Goal: Information Seeking & Learning: Learn about a topic

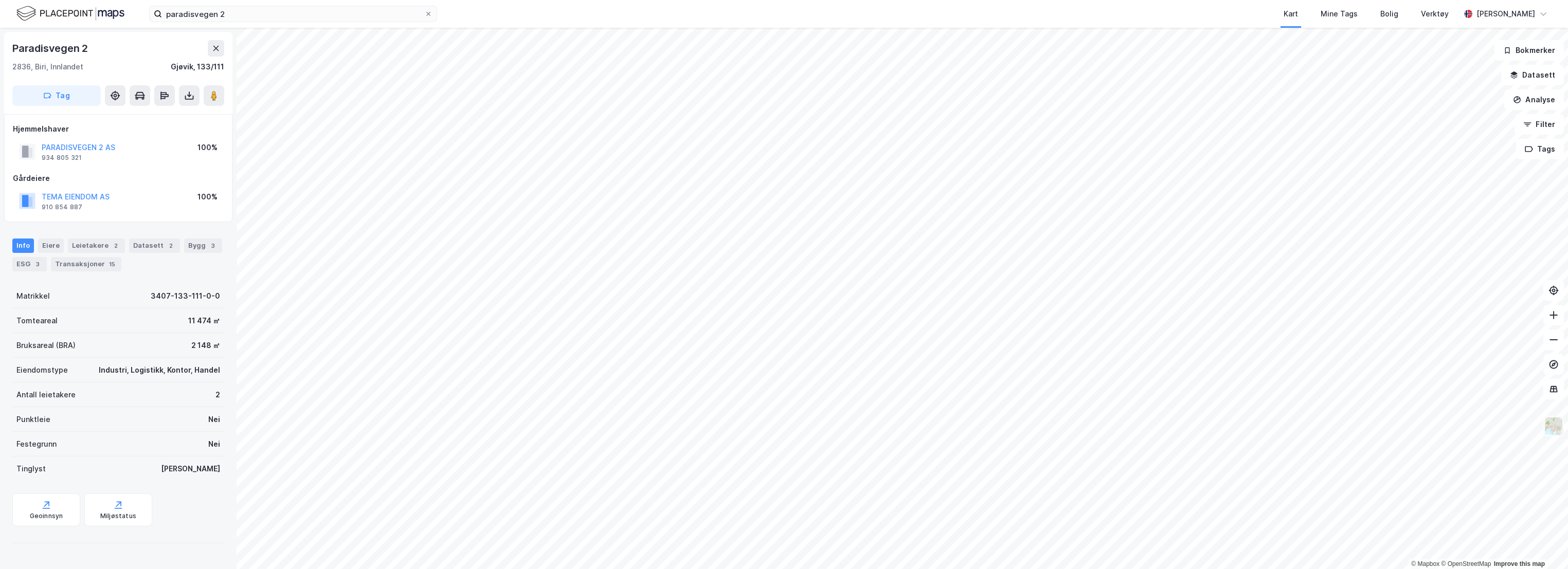
click at [1550, 416] on img at bounding box center [1553, 426] width 19 height 19
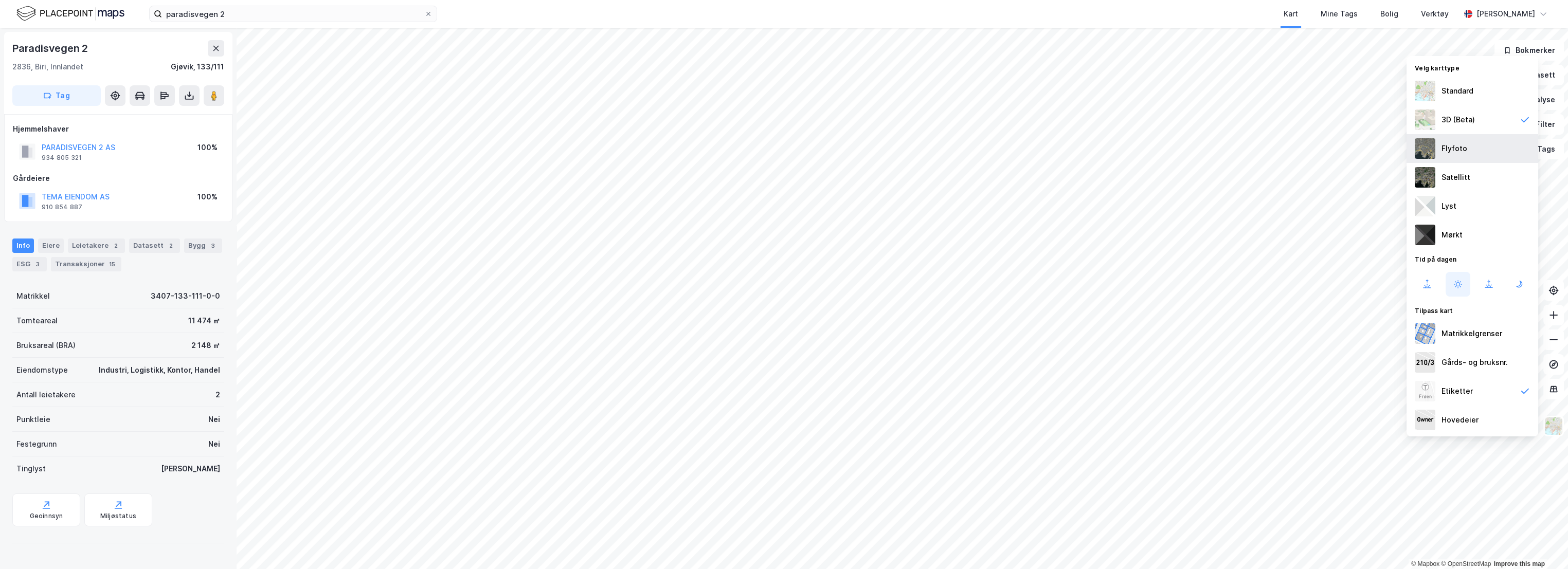
click at [1479, 150] on div "Flyfoto" at bounding box center [1472, 148] width 131 height 29
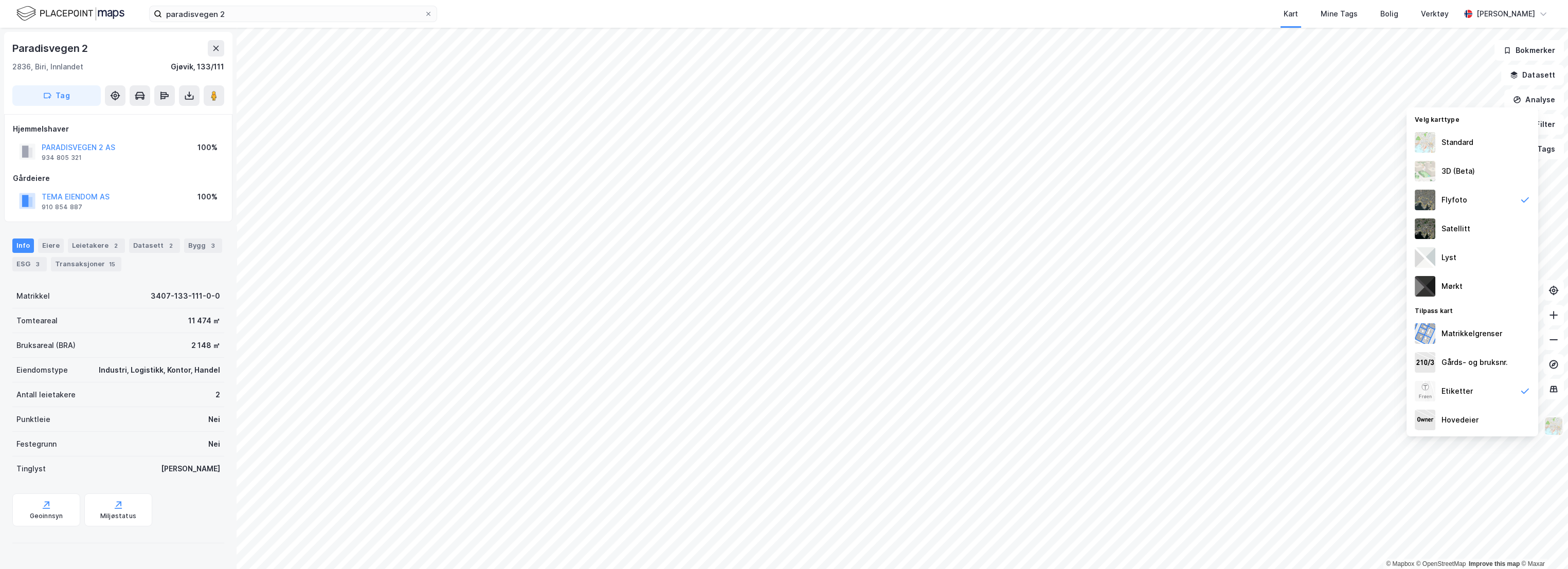
click at [1553, 427] on img at bounding box center [1553, 426] width 19 height 19
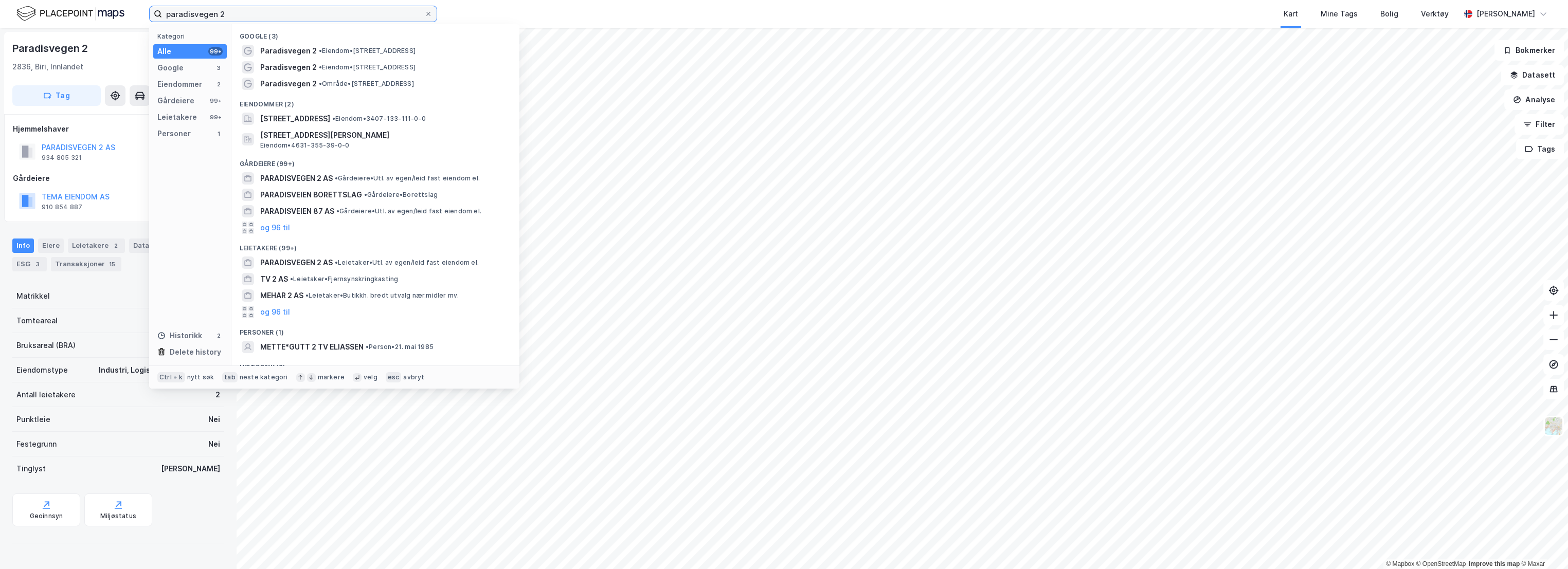
drag, startPoint x: 209, startPoint y: 16, endPoint x: 152, endPoint y: 12, distance: 57.1
click at [152, 12] on label "paradisvegen 2" at bounding box center [293, 13] width 288 height 16
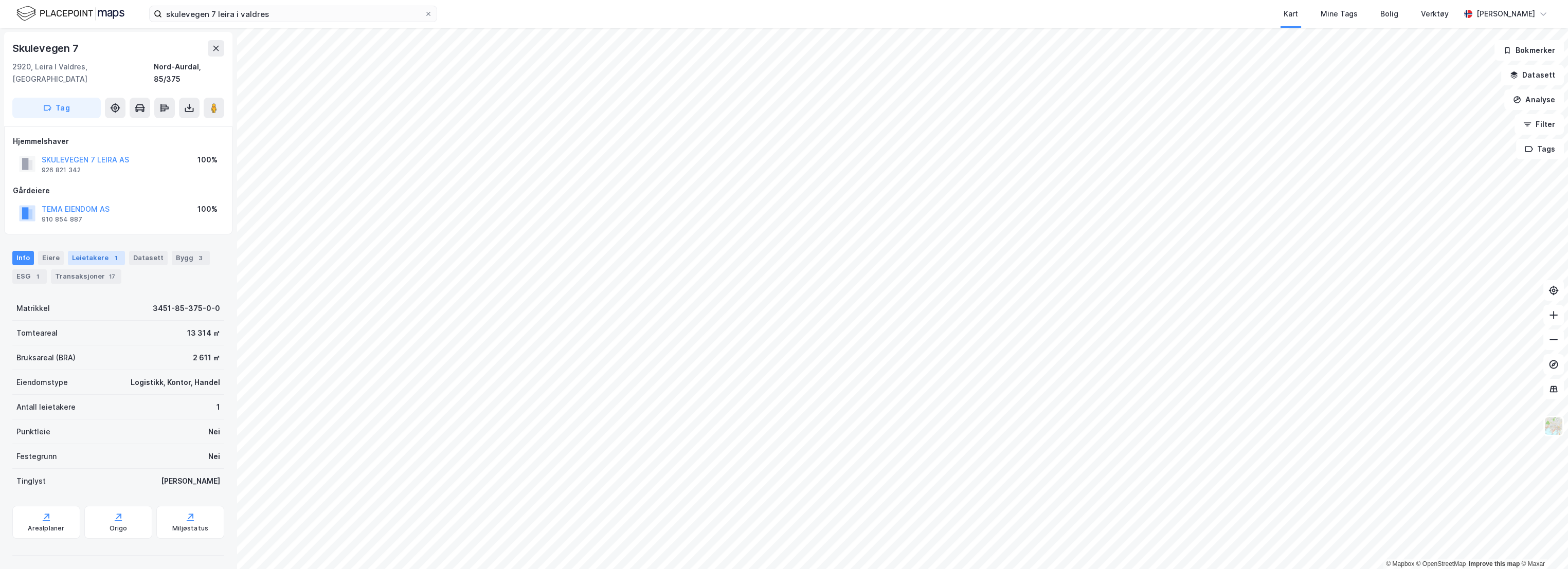
click at [88, 251] on div "Leietakere 1" at bounding box center [97, 258] width 57 height 15
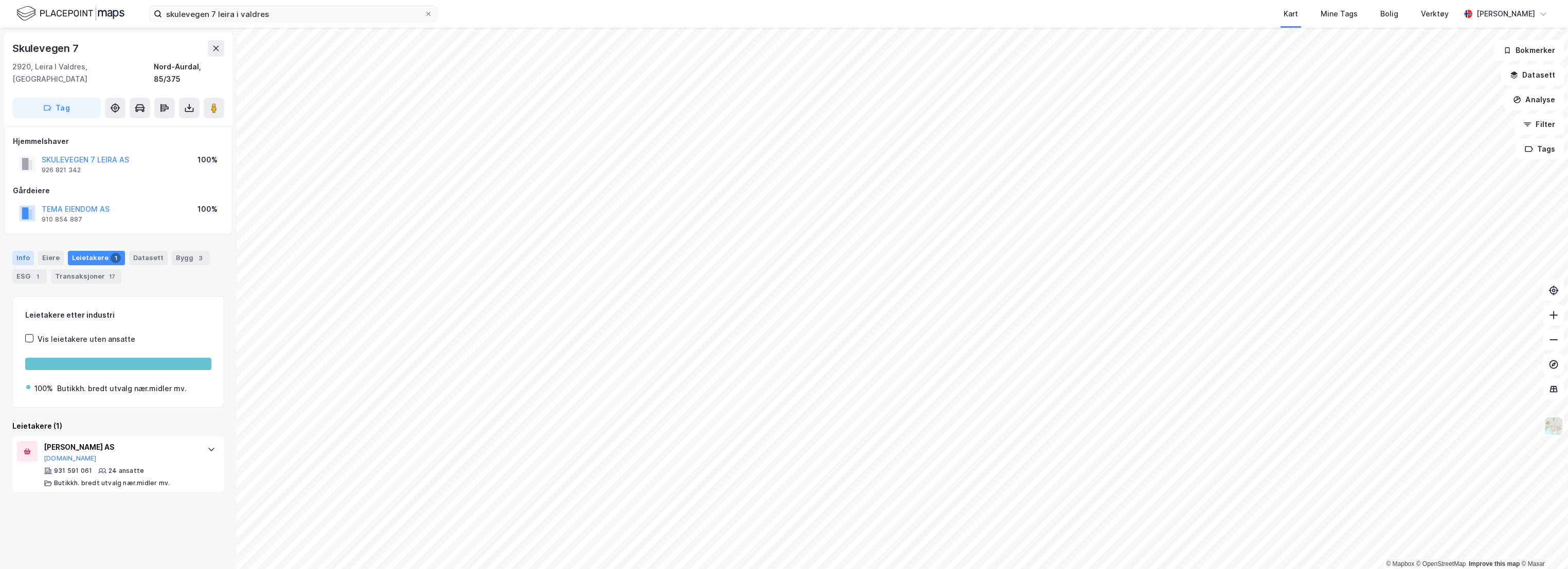
click at [23, 251] on div "Info" at bounding box center [23, 258] width 21 height 15
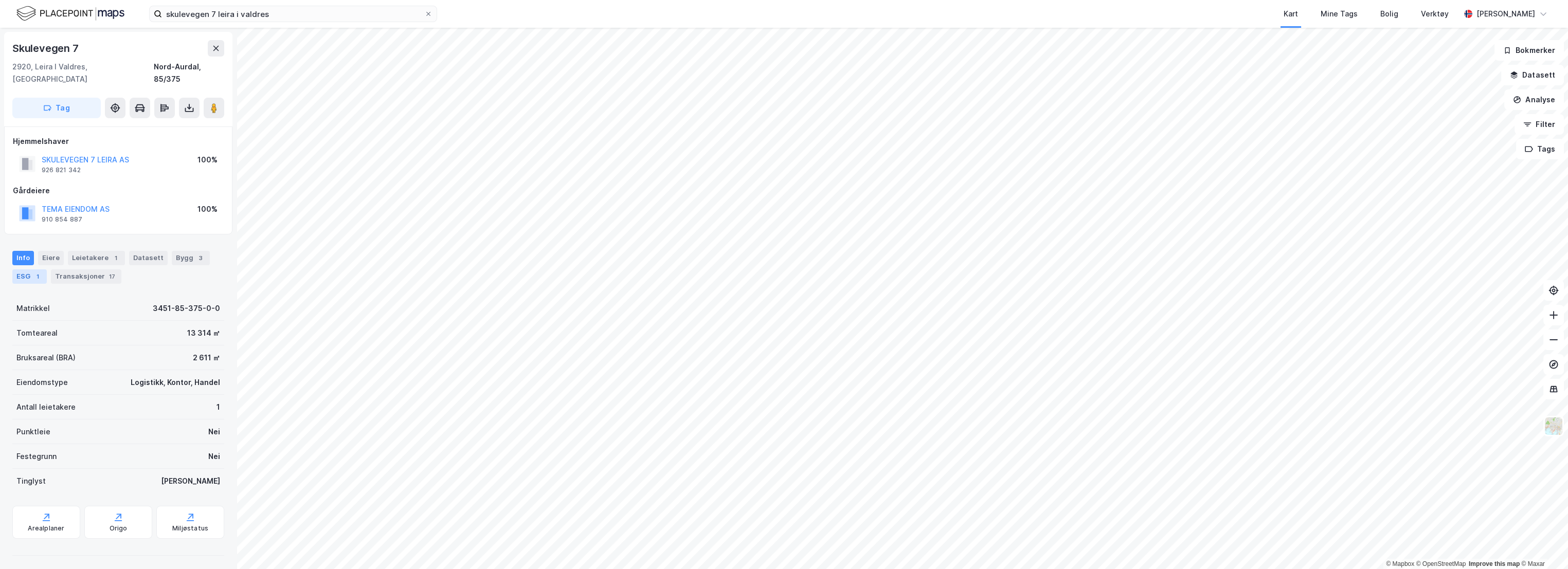
click at [38, 271] on div "1" at bounding box center [37, 276] width 10 height 10
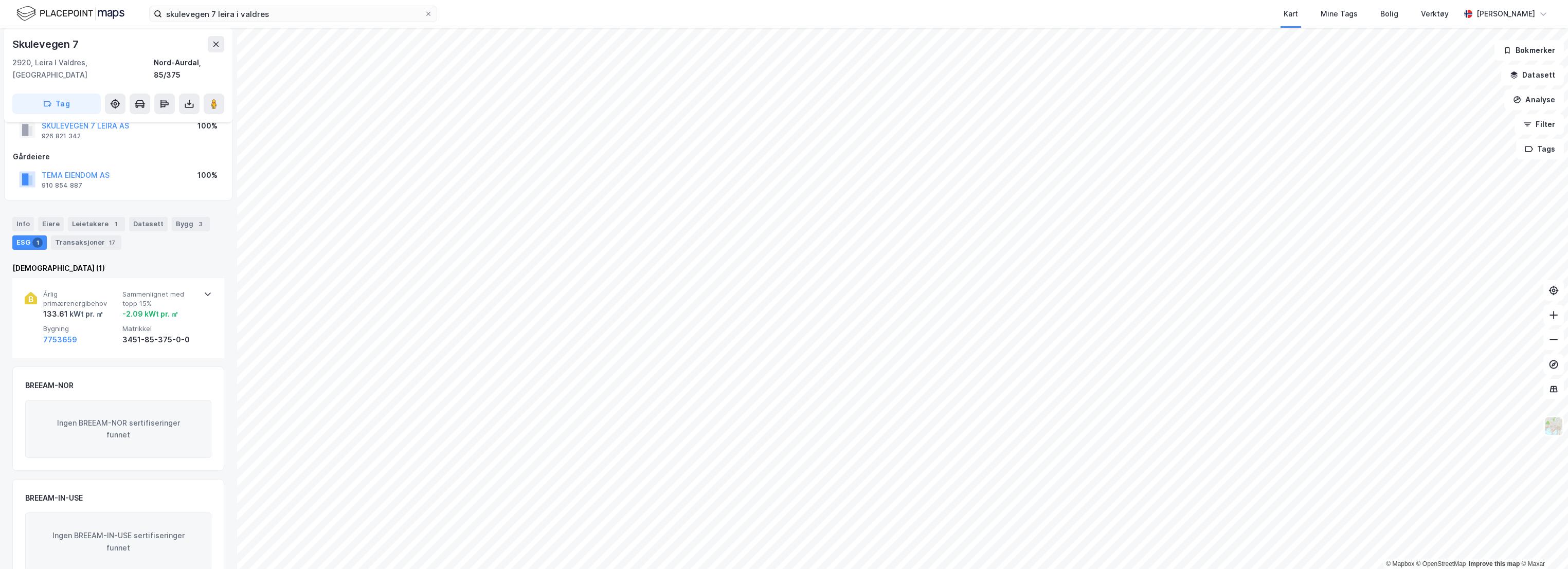
scroll to position [49, 0]
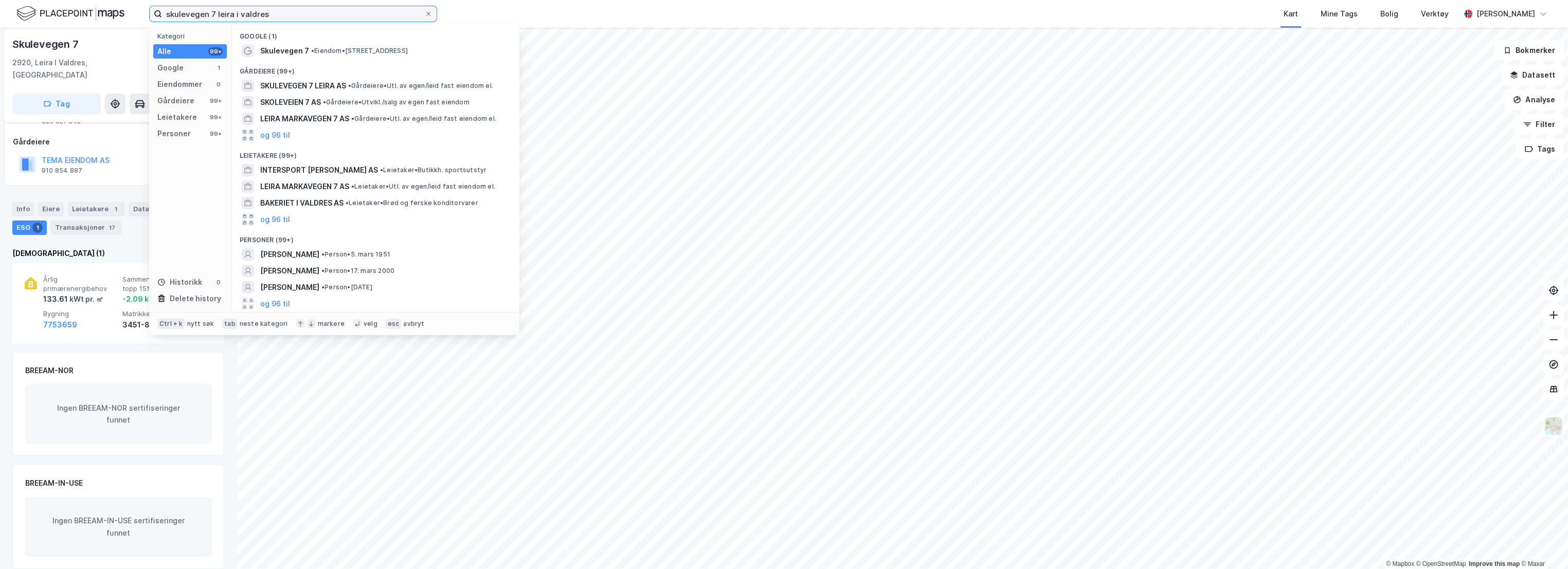
drag, startPoint x: 274, startPoint y: 14, endPoint x: 131, endPoint y: 14, distance: 143.0
click at [131, 14] on div "skulevegen 7 leira i valdres Kategori Alle 99+ Google 1 Eiendommer 0 Gårdeiere …" at bounding box center [784, 14] width 1568 height 28
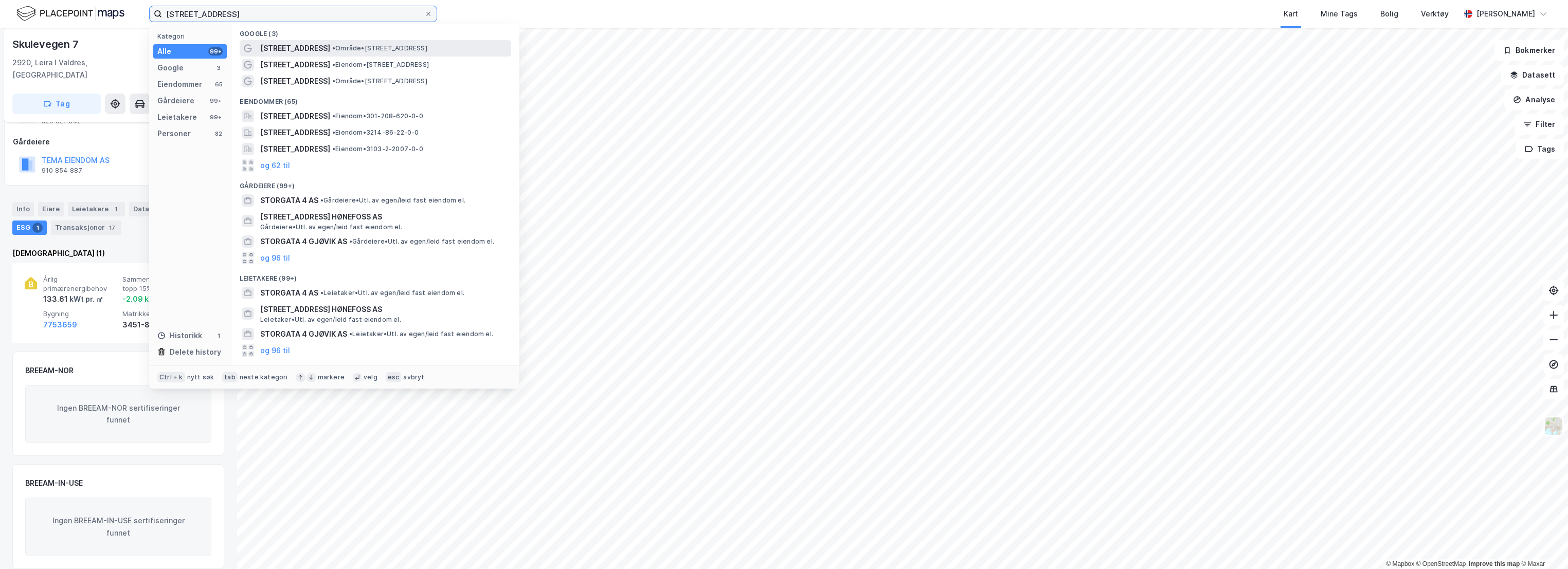
scroll to position [0, 0]
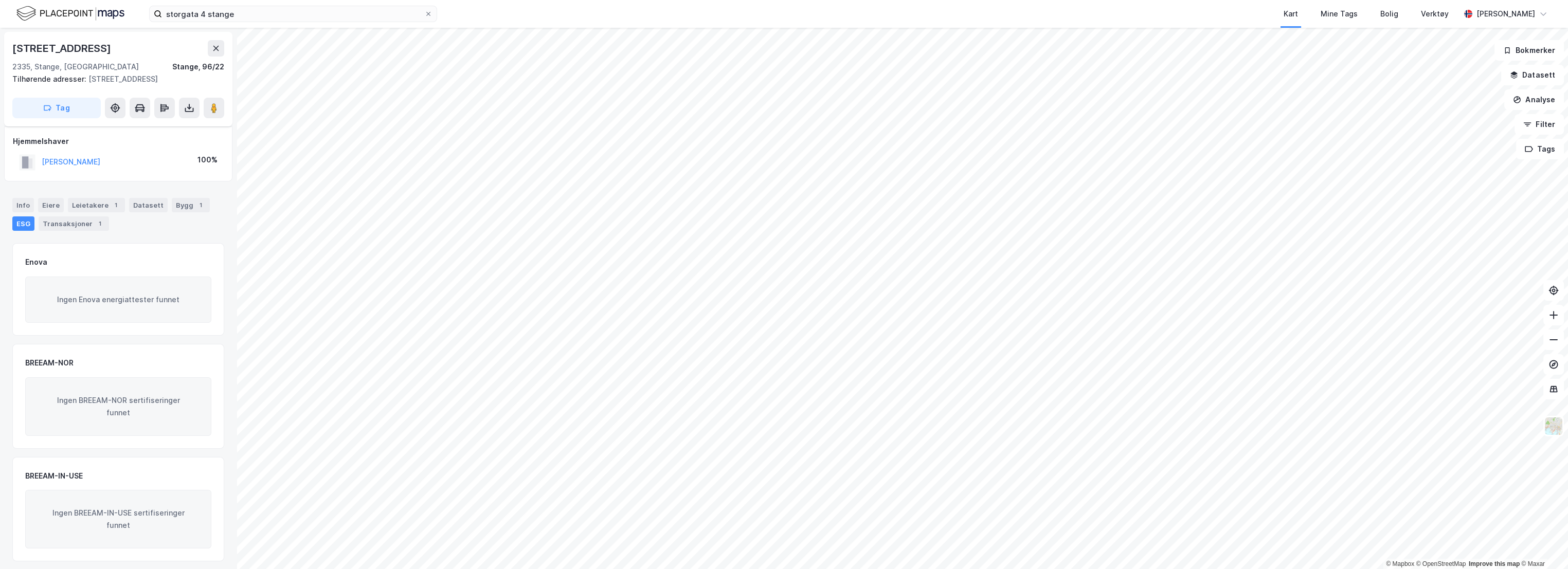
scroll to position [4, 0]
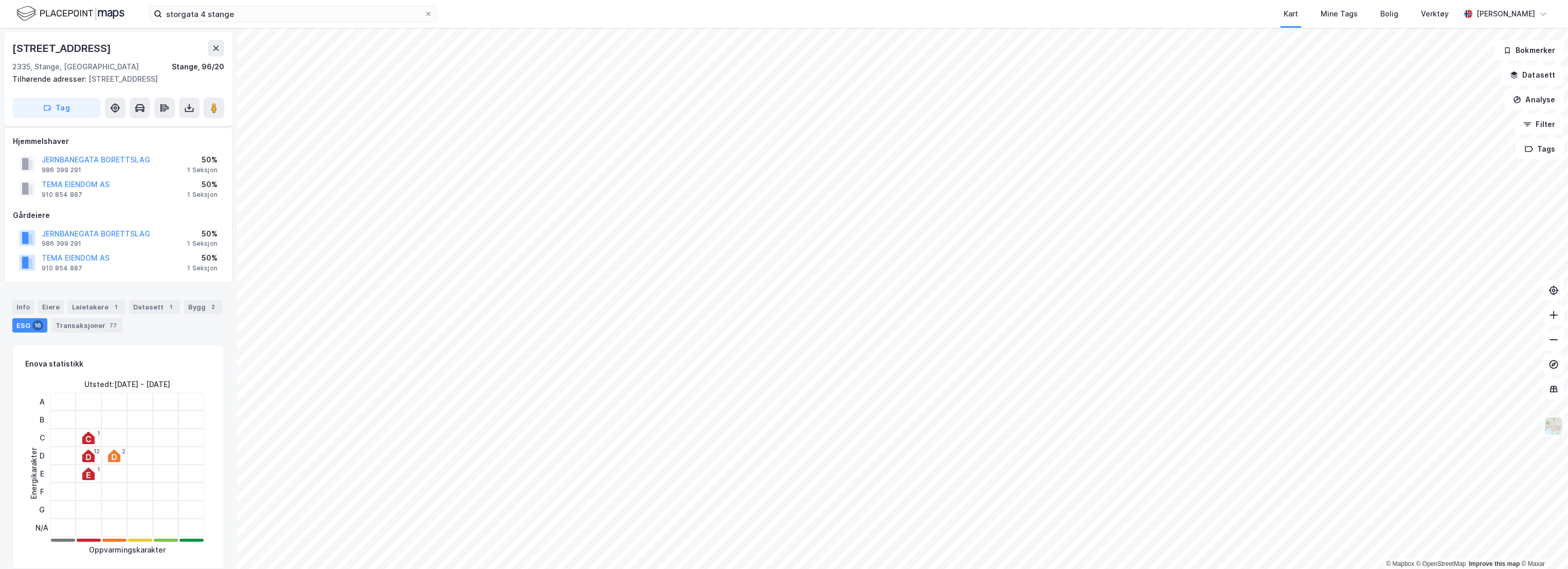
scroll to position [4, 0]
click at [29, 297] on div "Info" at bounding box center [23, 303] width 21 height 15
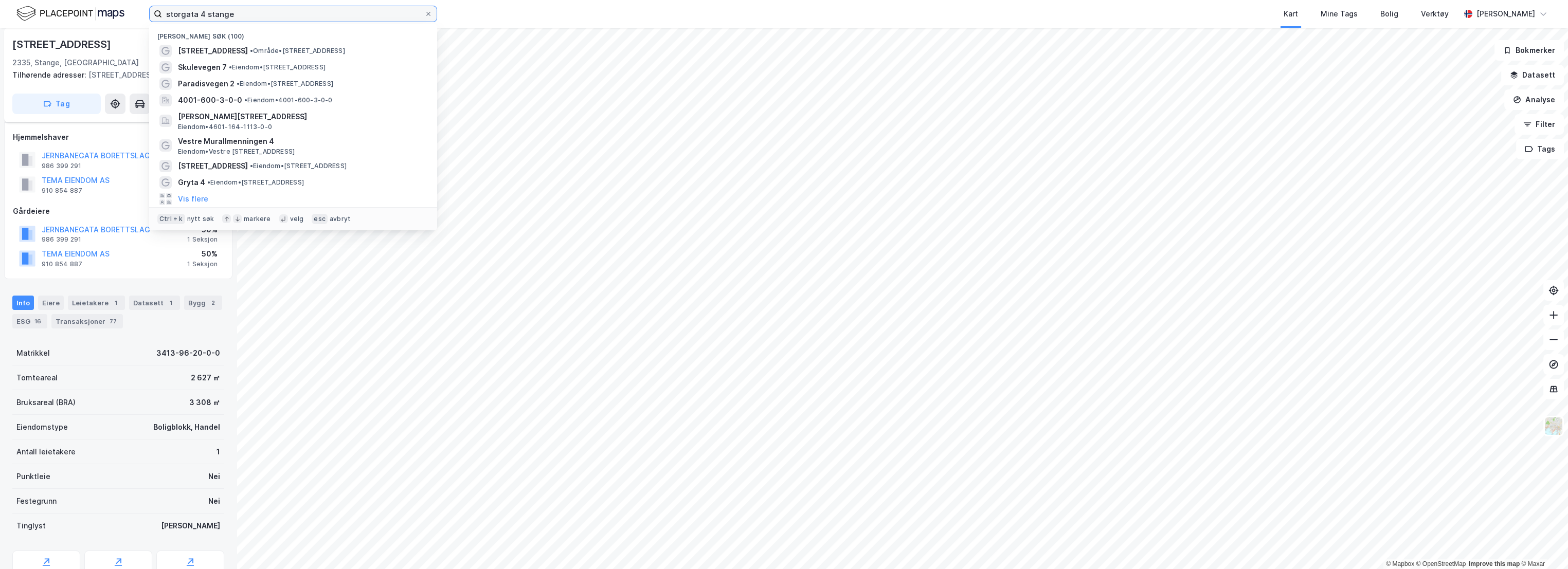
drag, startPoint x: 243, startPoint y: 13, endPoint x: 198, endPoint y: 20, distance: 45.5
click at [198, 20] on input "storgata 4 stange" at bounding box center [293, 13] width 262 height 15
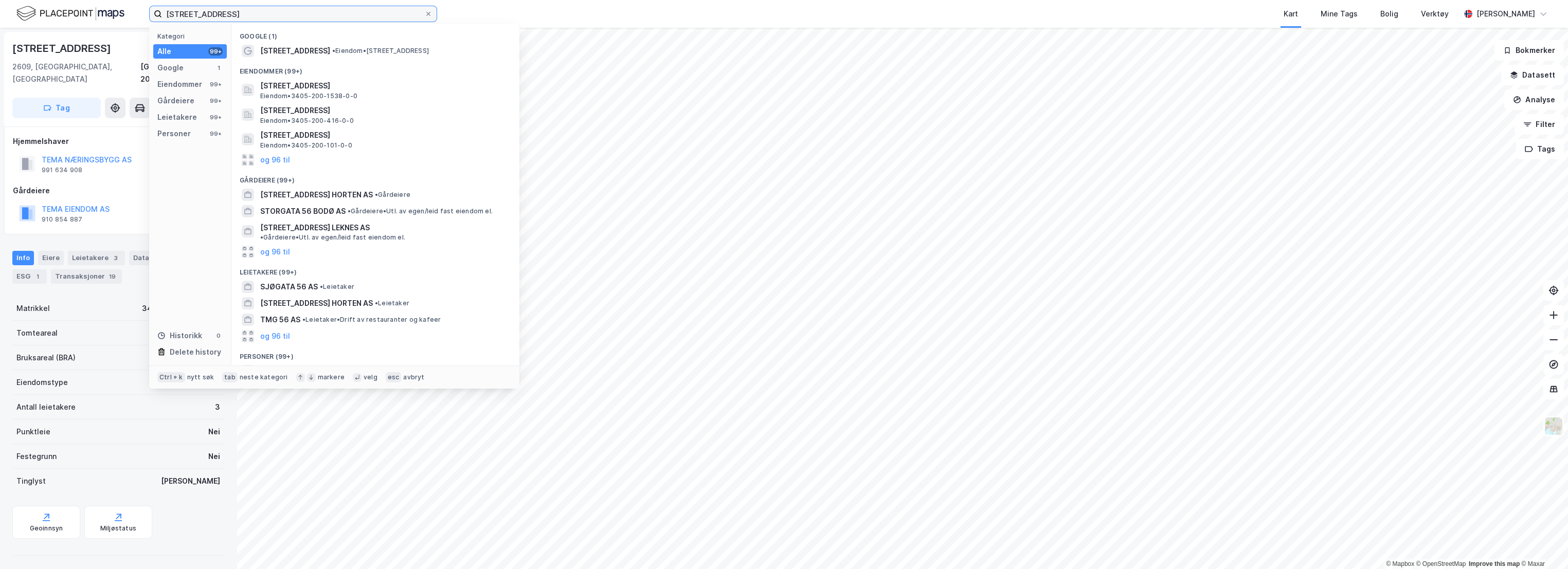
drag, startPoint x: 170, startPoint y: 17, endPoint x: 130, endPoint y: 15, distance: 40.0
click at [128, 15] on div "[STREET_ADDRESS] [GEOGRAPHIC_DATA] Kategori Alle 99+ Google 1 Eiendommer 99+ Gå…" at bounding box center [784, 14] width 1568 height 28
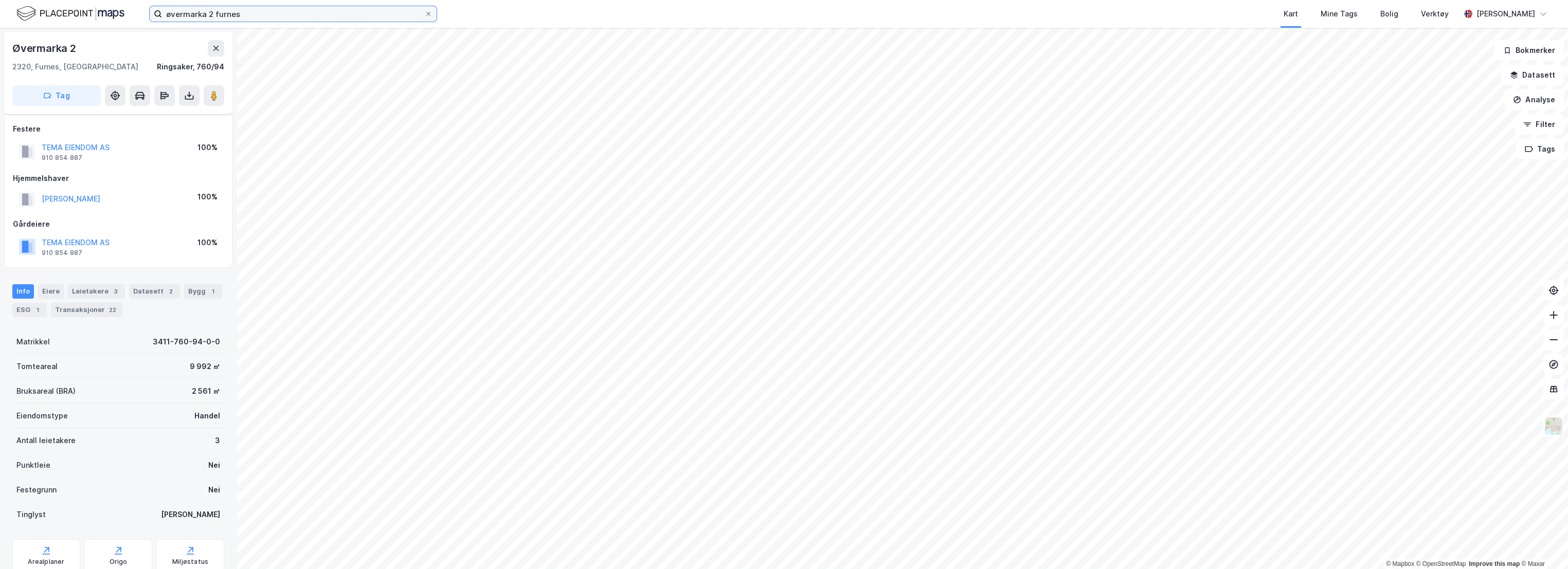
scroll to position [4, 0]
click at [55, 282] on div "Eiere" at bounding box center [51, 287] width 26 height 15
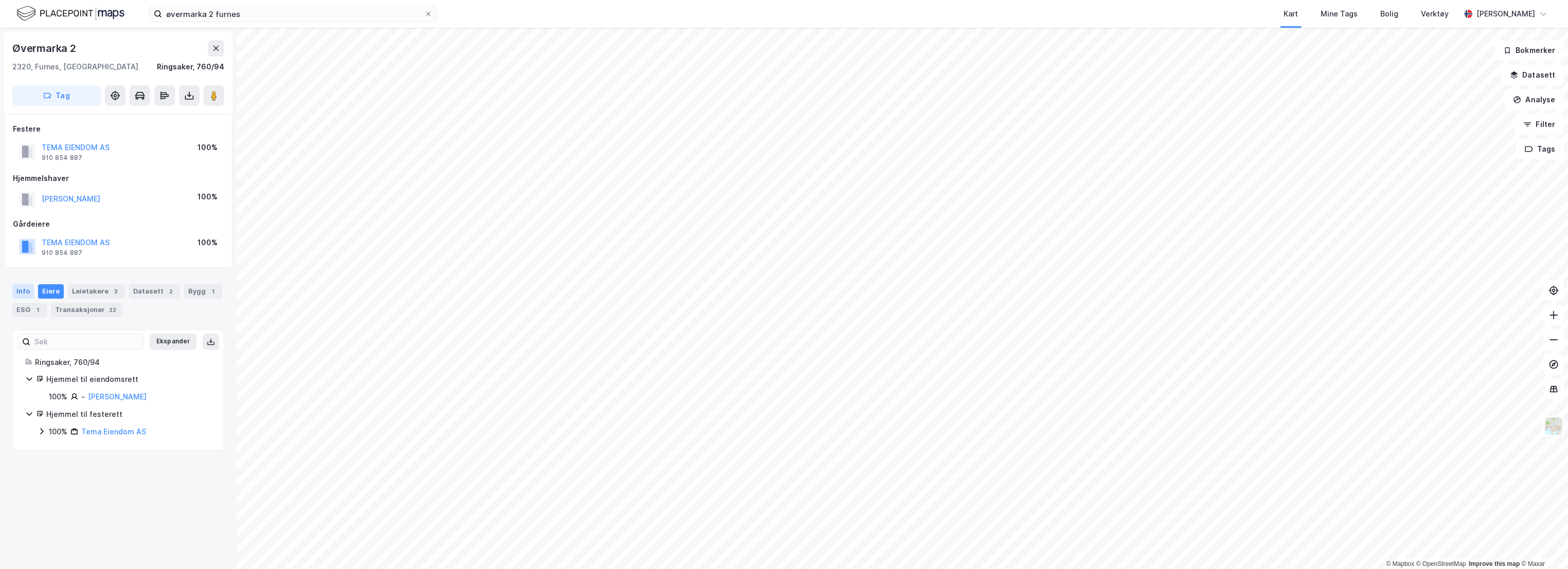
click at [29, 293] on div "Info" at bounding box center [23, 291] width 21 height 15
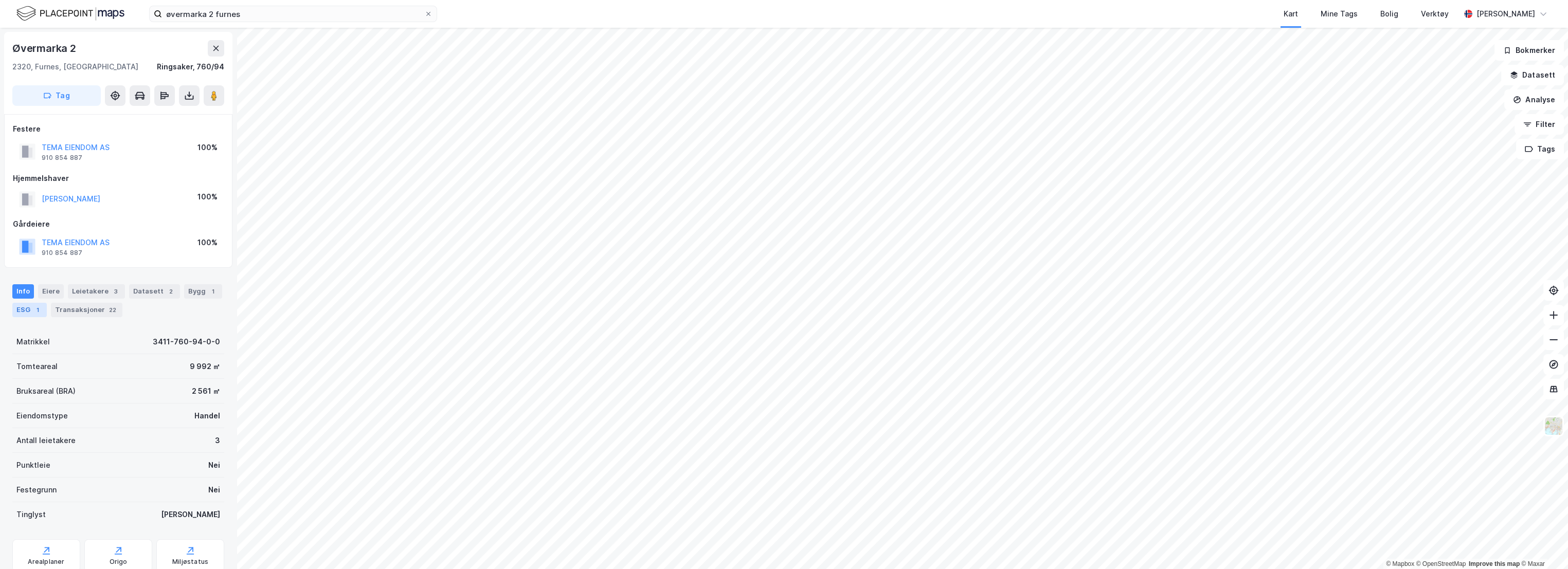
click at [26, 311] on div "ESG 1" at bounding box center [29, 310] width 35 height 15
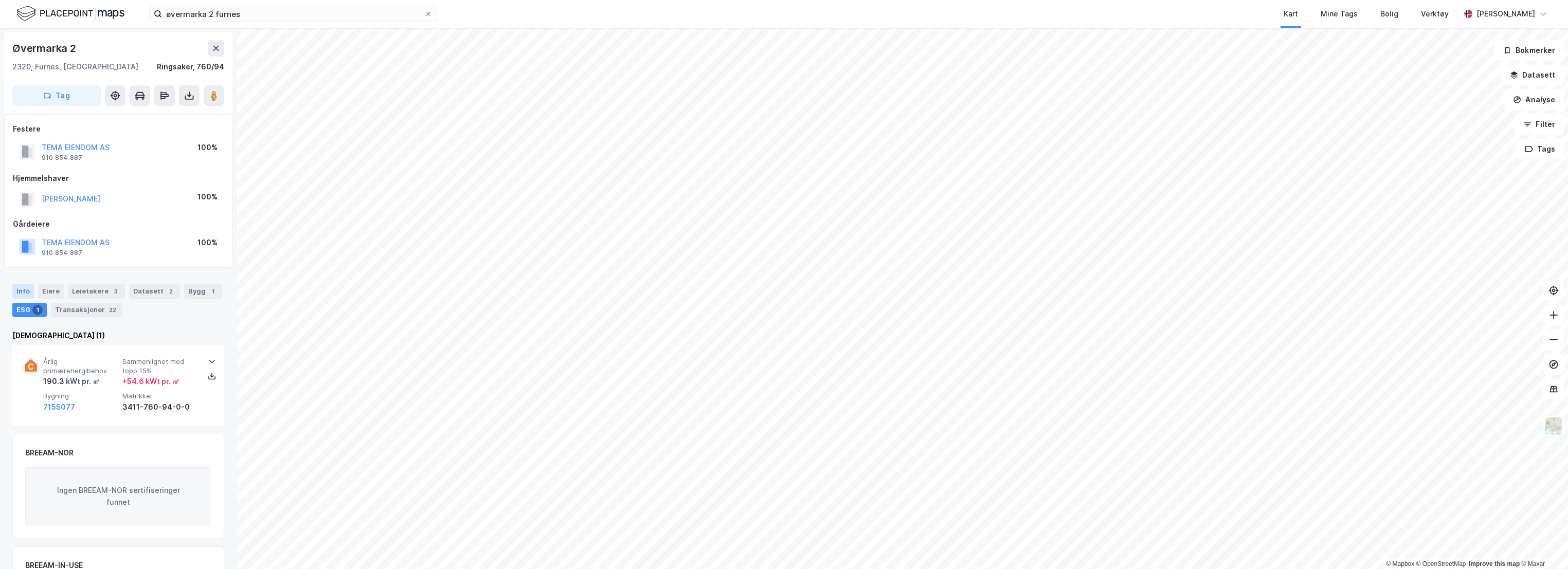
click at [26, 293] on div "Info" at bounding box center [23, 291] width 21 height 15
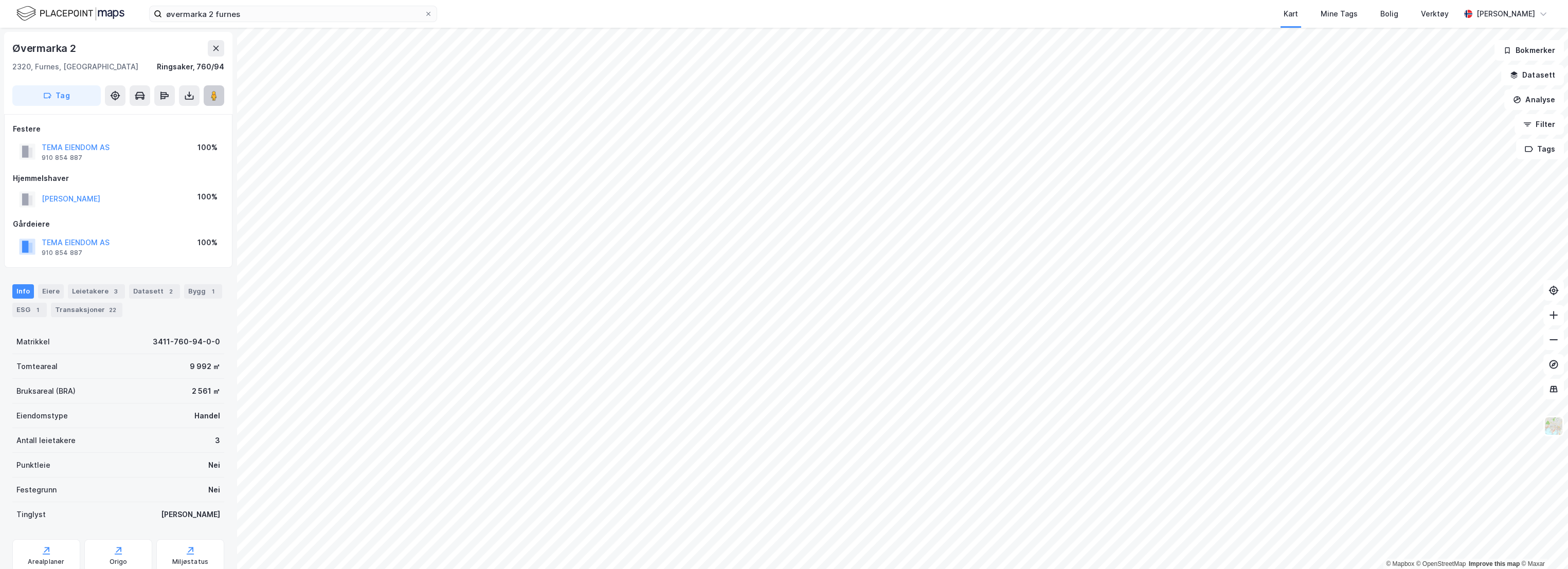
click at [210, 97] on icon at bounding box center [214, 96] width 10 height 10
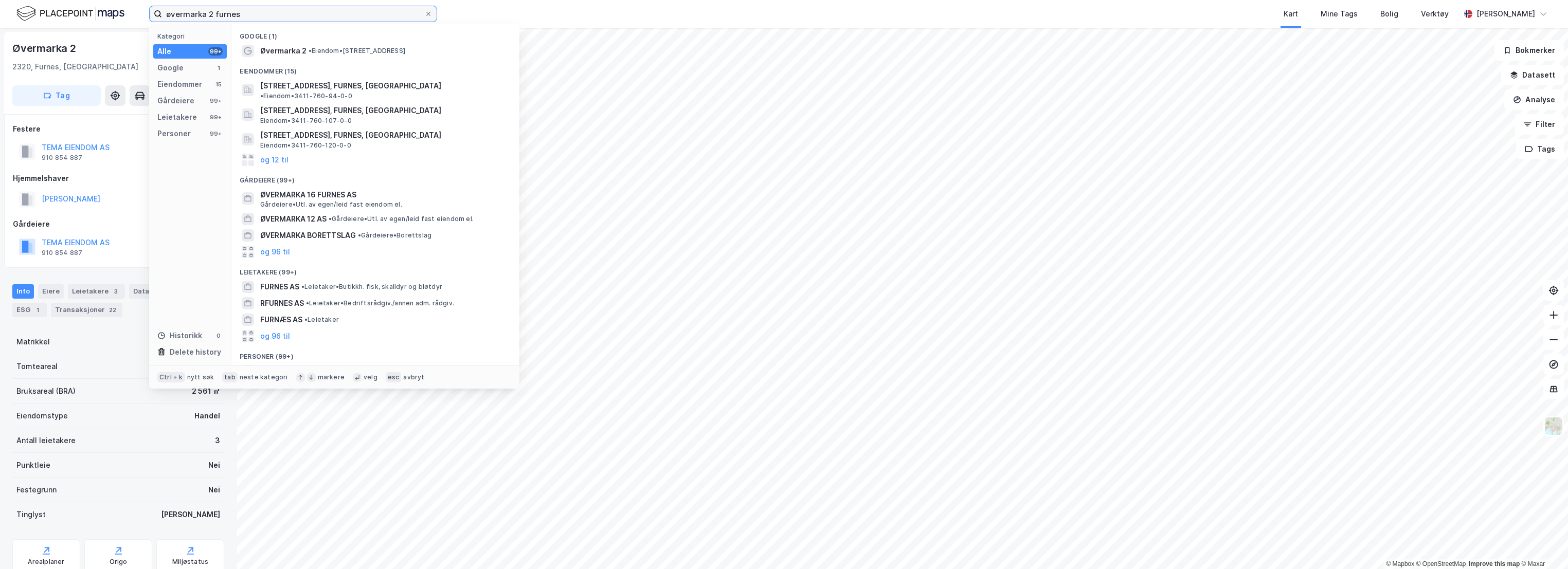
drag, startPoint x: 266, startPoint y: 14, endPoint x: 108, endPoint y: 24, distance: 158.3
click at [108, 24] on div "øvermarka 2 furnes Kategori Alle 99+ Google 1 Eiendommer 15 Gårdeiere 99+ Leiet…" at bounding box center [784, 14] width 1568 height 28
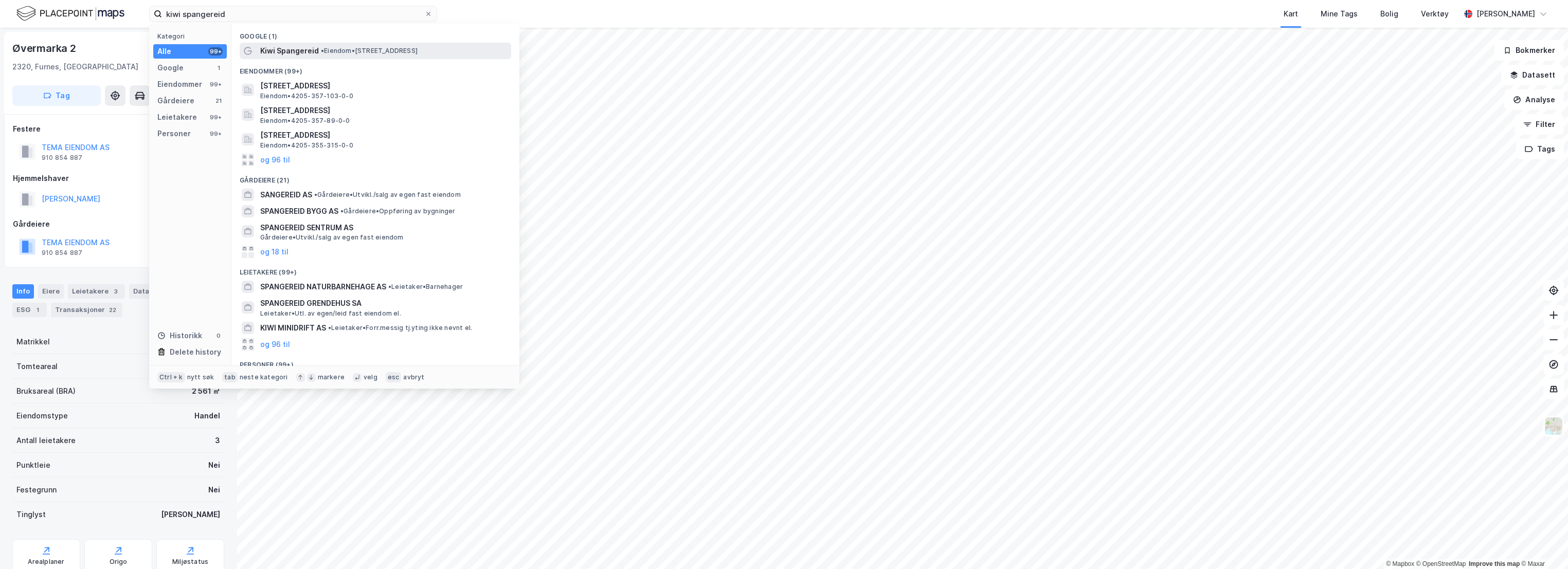
click at [340, 51] on span "• Eiendom • [STREET_ADDRESS]" at bounding box center [369, 51] width 97 height 9
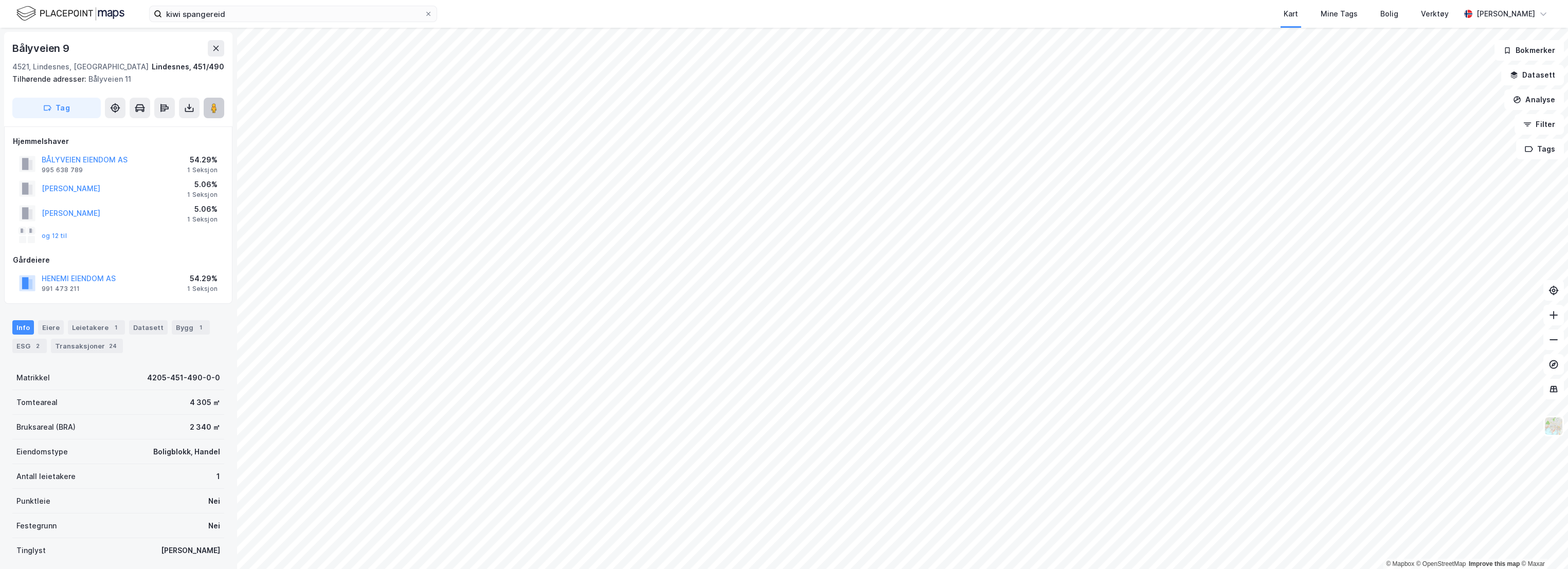
click at [209, 106] on icon at bounding box center [214, 108] width 10 height 10
click at [211, 15] on input "kiwi spangereid" at bounding box center [293, 13] width 262 height 15
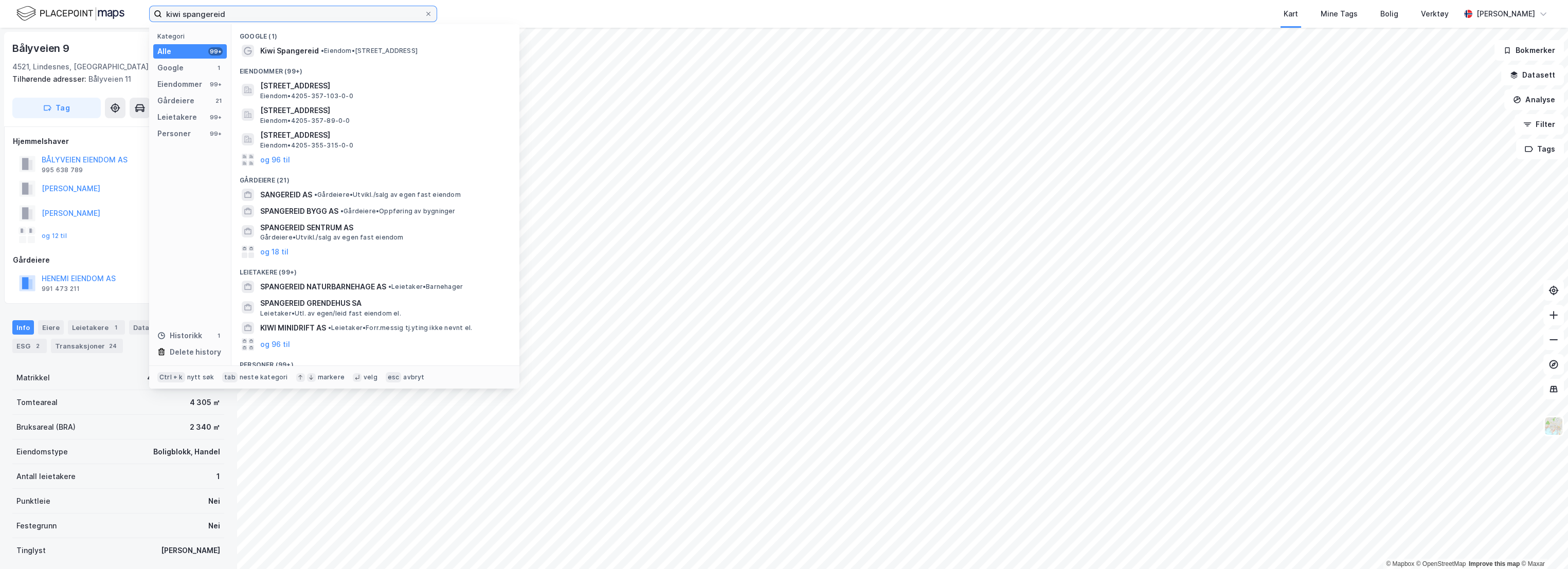
click at [211, 15] on input "kiwi spangereid" at bounding box center [293, 13] width 262 height 15
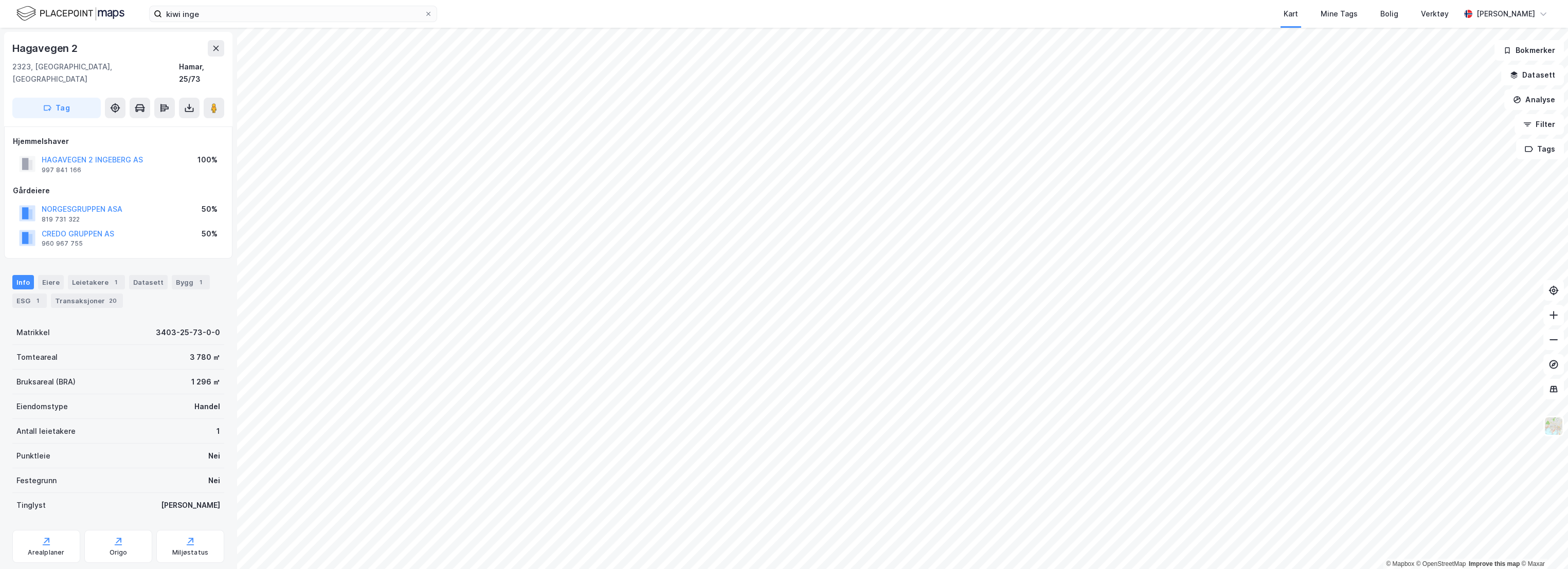
click at [111, 405] on div "Eiendomstype Handel" at bounding box center [118, 407] width 212 height 25
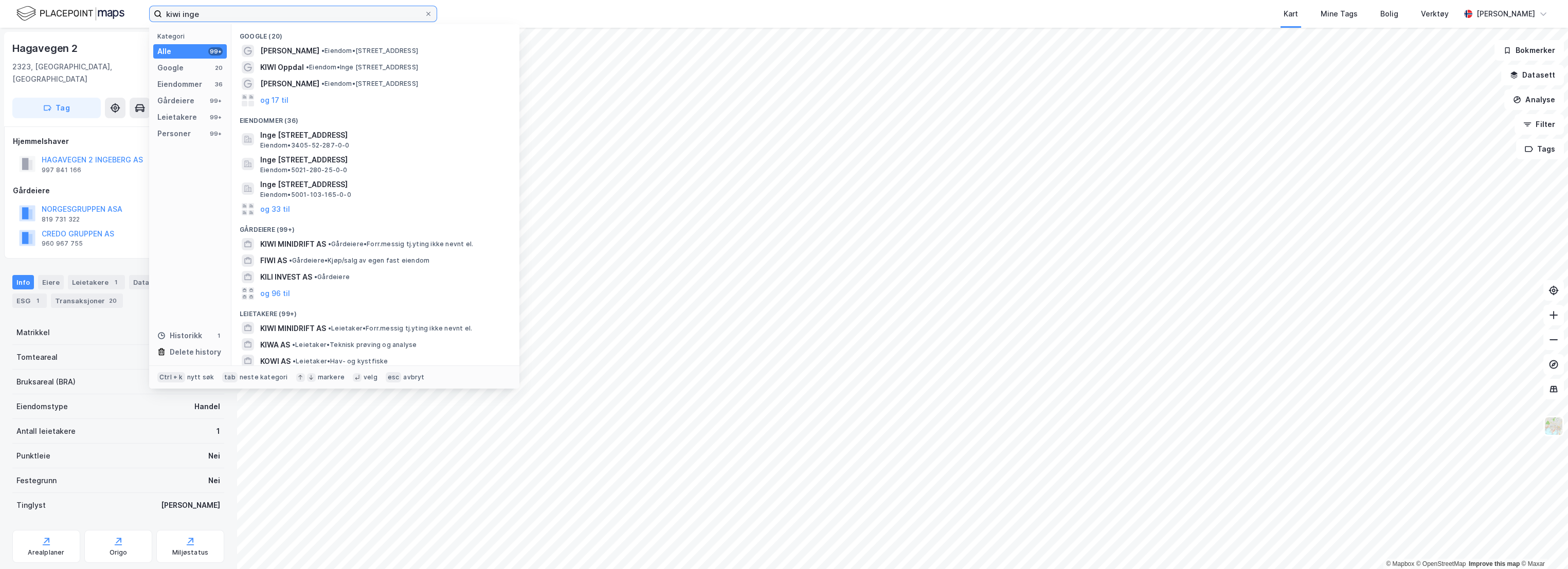
drag, startPoint x: 211, startPoint y: 11, endPoint x: 128, endPoint y: 12, distance: 83.0
click at [128, 12] on div "kiwi inge Kategori Alle 99+ Google 20 Eiendommer 36 Gårdeiere 99+ Leietakere 99…" at bounding box center [784, 14] width 1568 height 28
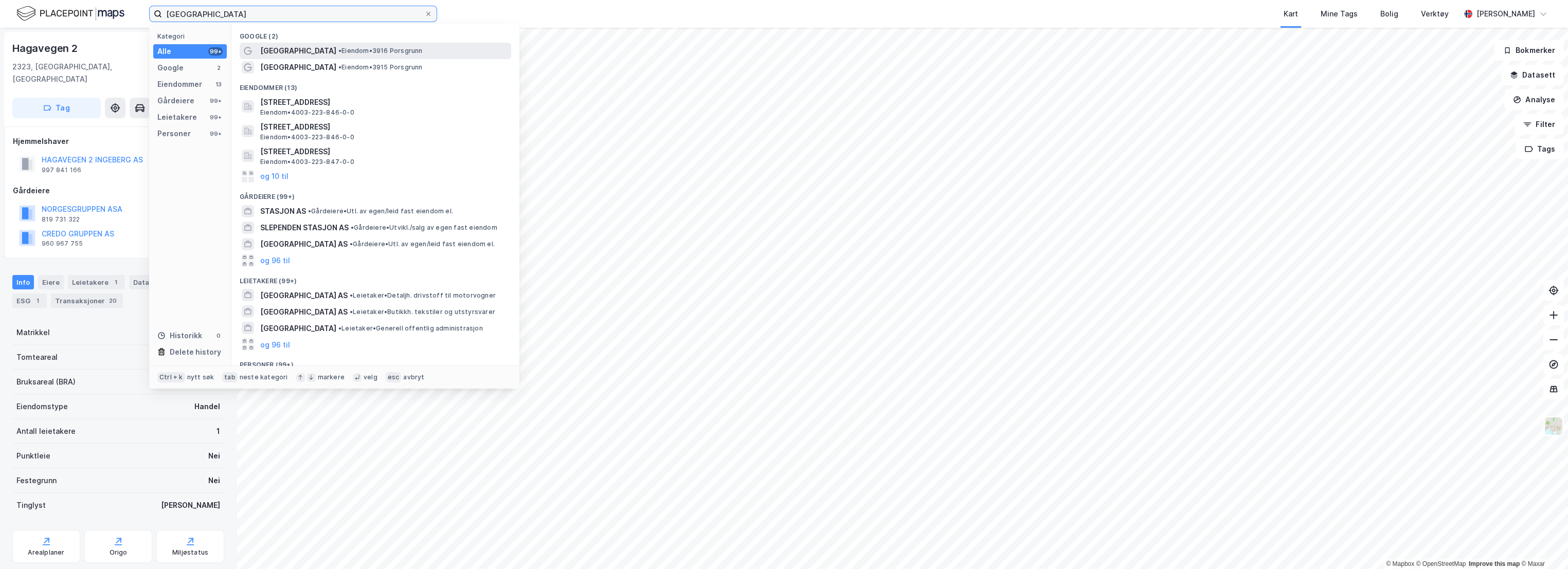
type input "[GEOGRAPHIC_DATA]"
click at [389, 50] on span "• Eiendom • 3916 Porsgrunn" at bounding box center [380, 51] width 85 height 9
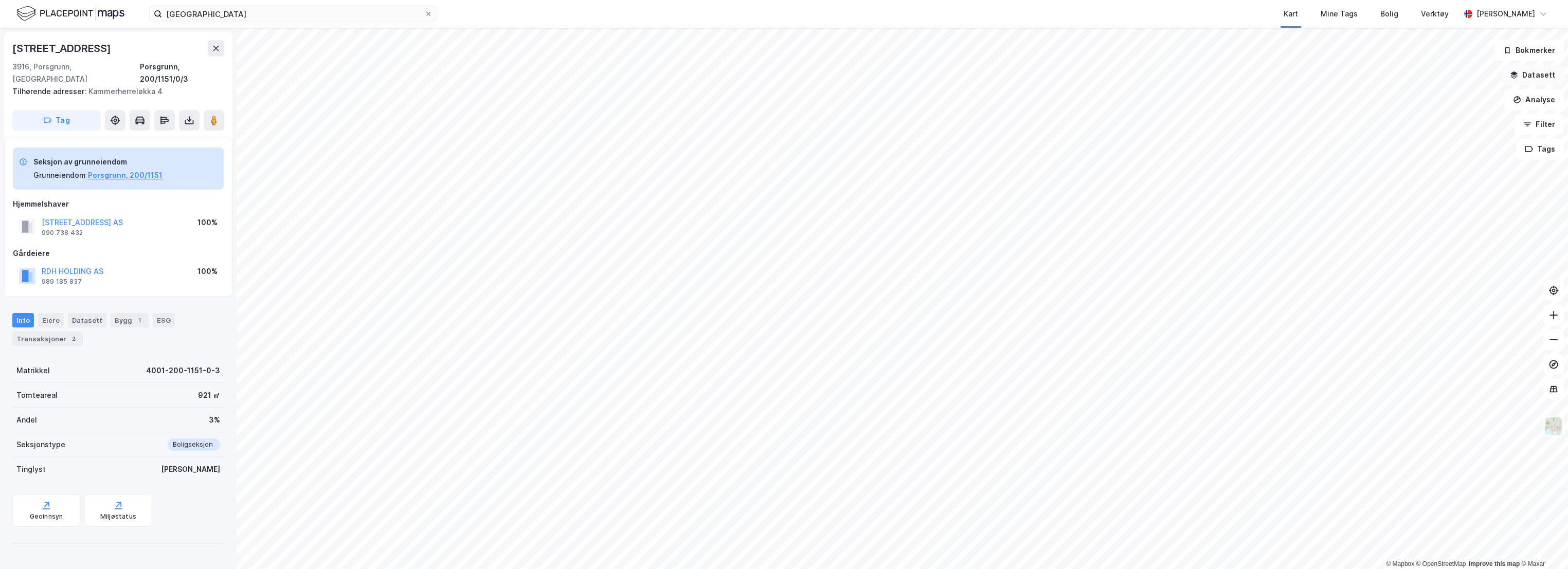
click at [1537, 76] on button "Datasett" at bounding box center [1532, 75] width 63 height 21
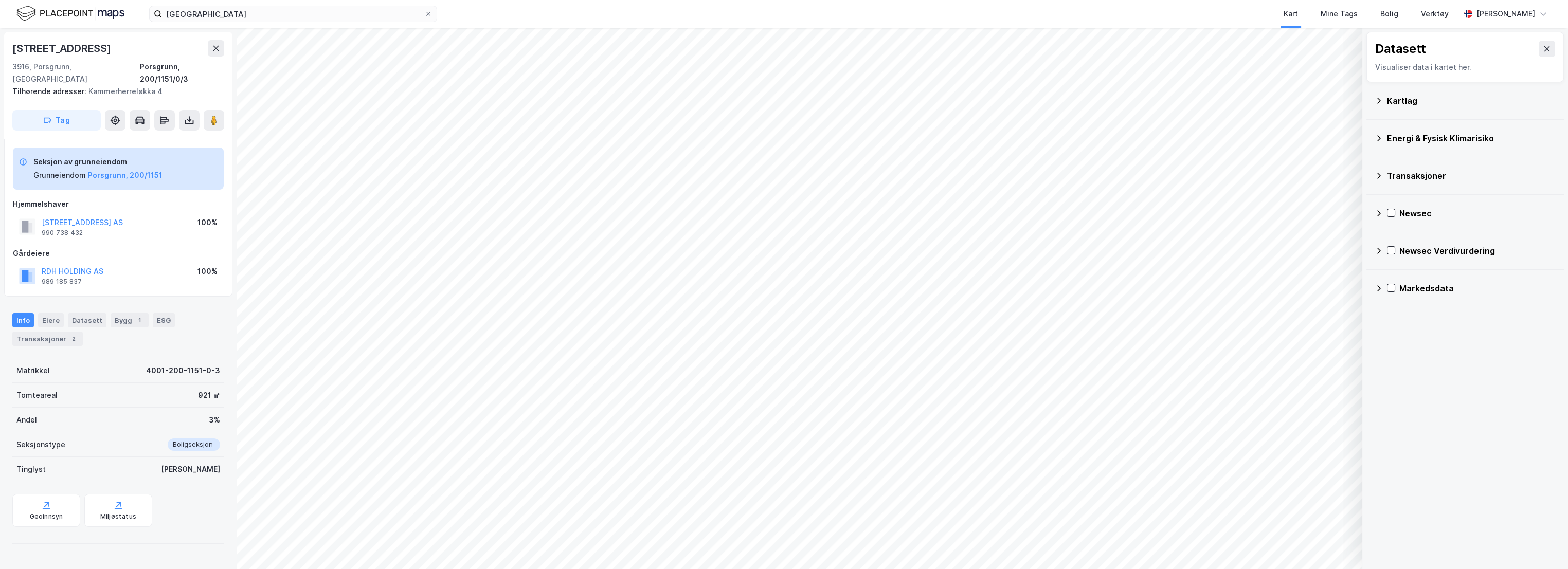
click at [1418, 102] on div "Kartlag" at bounding box center [1471, 100] width 169 height 12
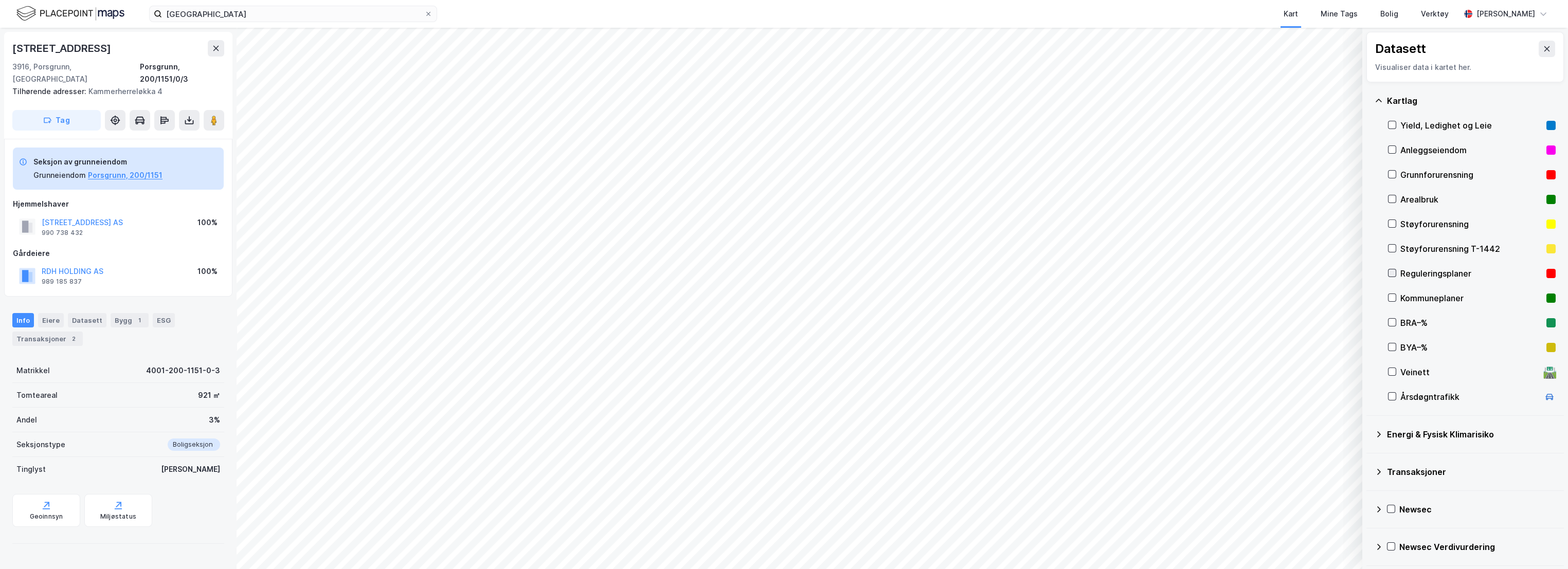
click at [1392, 274] on icon at bounding box center [1392, 273] width 7 height 7
